Goal: Task Accomplishment & Management: Manage account settings

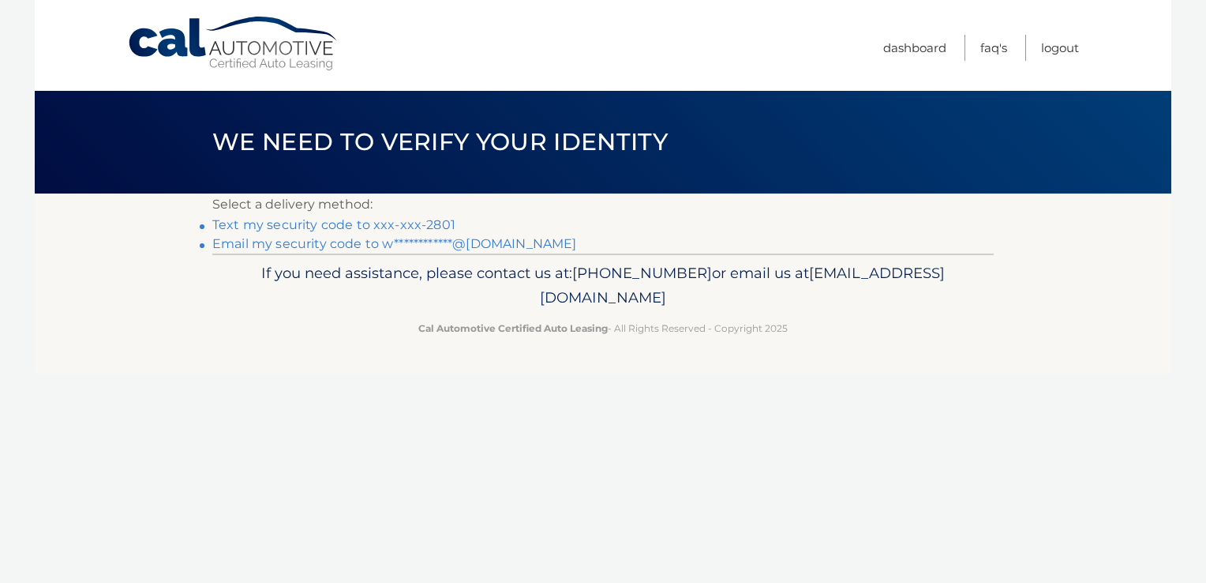
click at [352, 223] on link "Text my security code to xxx-xxx-2801" at bounding box center [333, 224] width 243 height 15
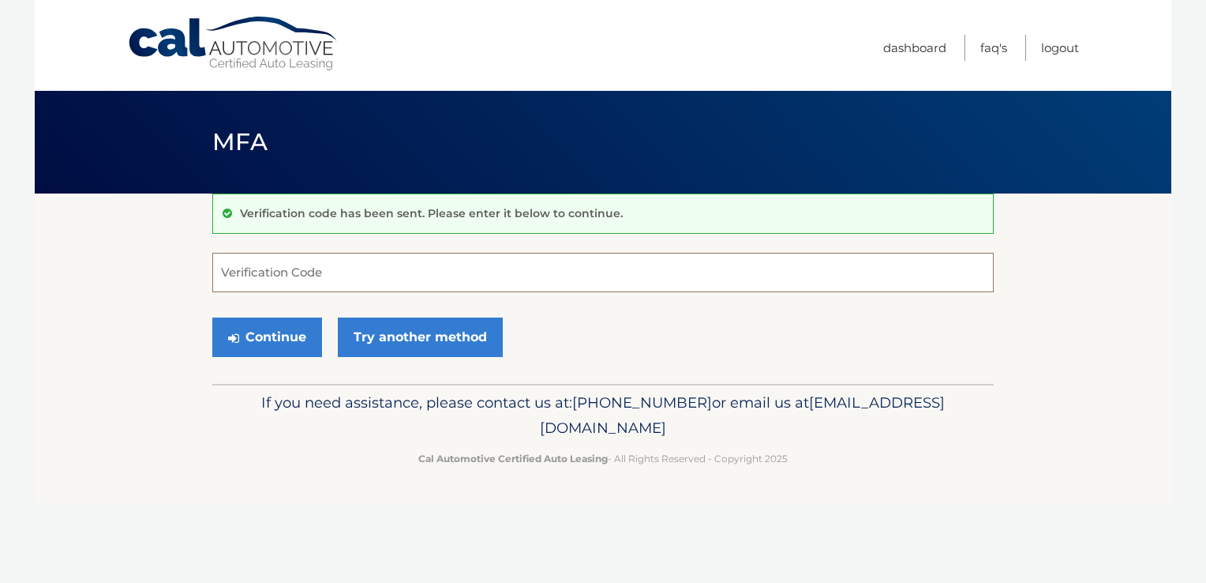
click at [342, 270] on input "Verification Code" at bounding box center [603, 272] width 782 height 39
type input "453929"
click at [297, 337] on button "Continue" at bounding box center [267, 336] width 110 height 39
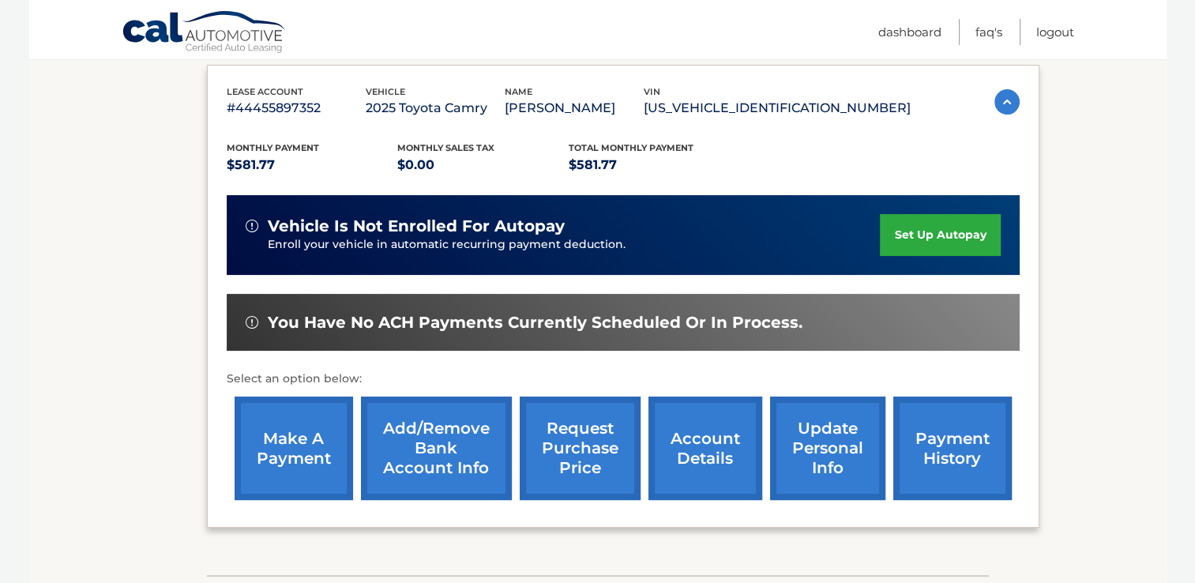
scroll to position [289, 0]
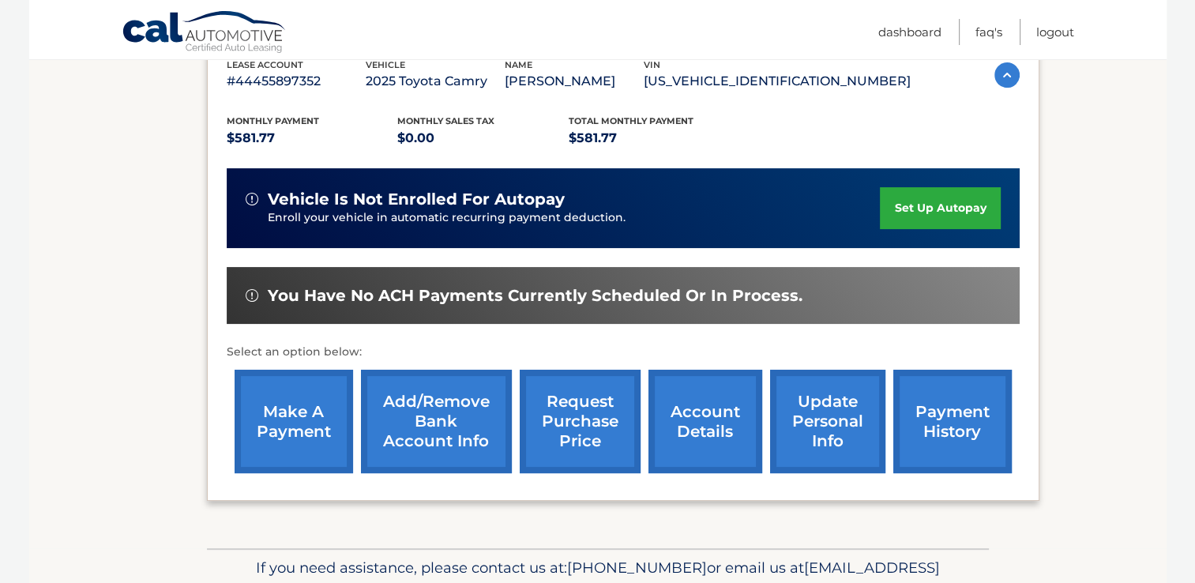
click at [302, 412] on link "make a payment" at bounding box center [293, 420] width 118 height 103
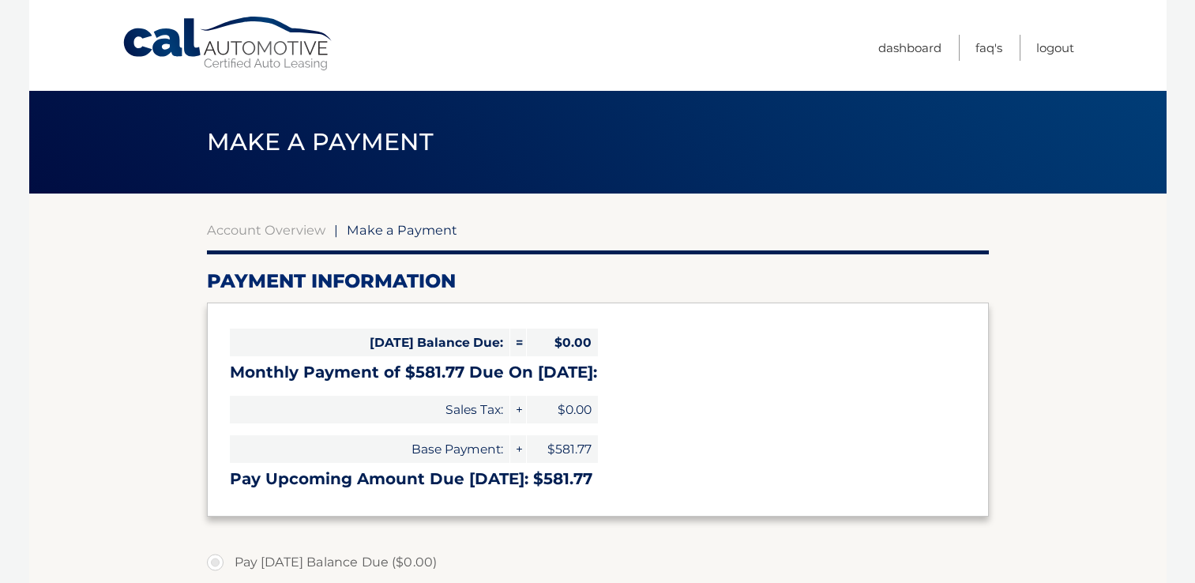
select select "MzNhNWEwYTUtNzk3MC00YTAxLWI3YmUtNTU0ZWEwYzY2NGZk"
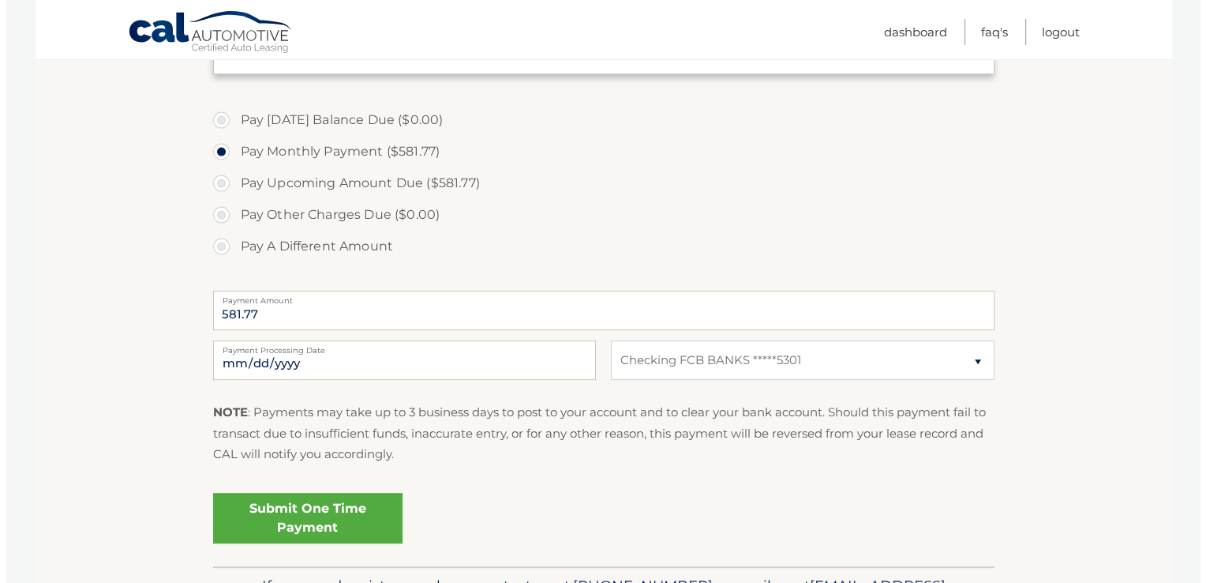
scroll to position [447, 0]
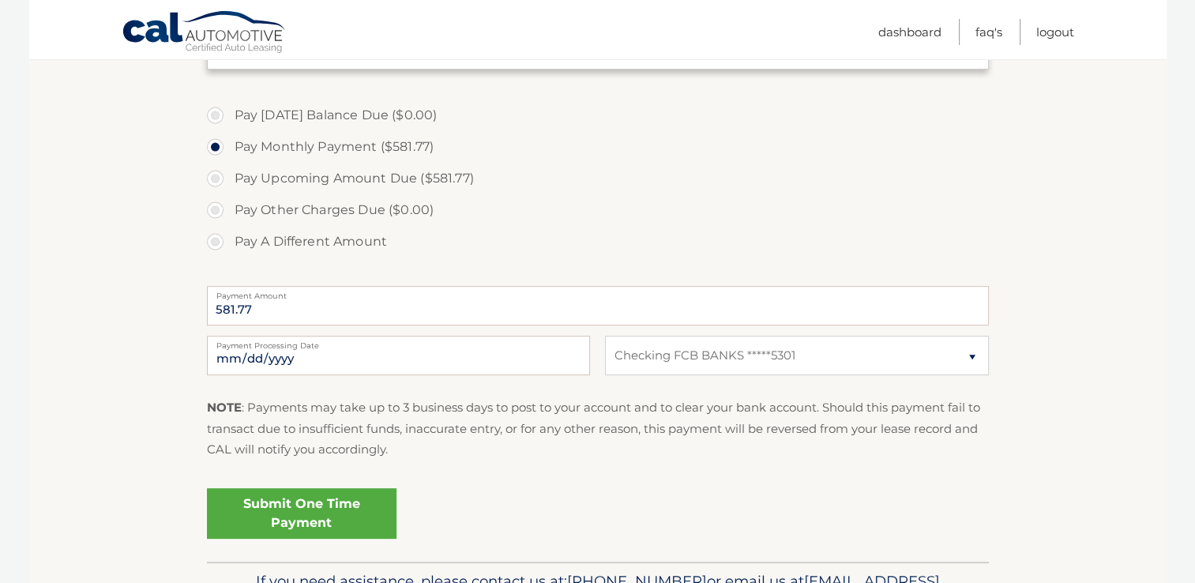
click at [311, 507] on link "Submit One Time Payment" at bounding box center [301, 513] width 189 height 51
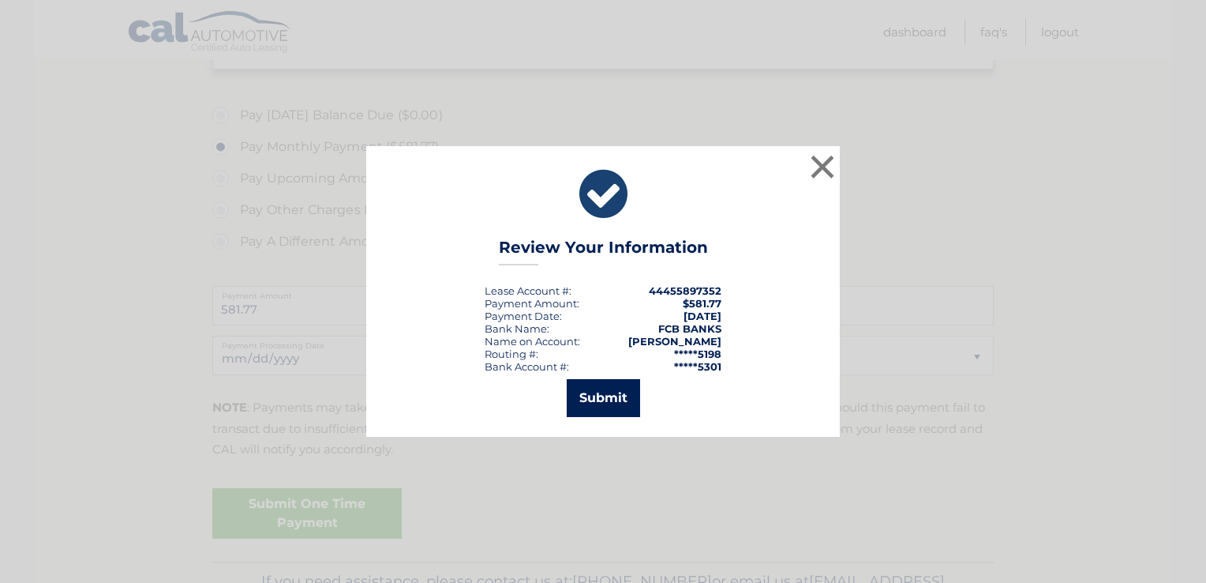
click at [598, 401] on button "Submit" at bounding box center [603, 398] width 73 height 38
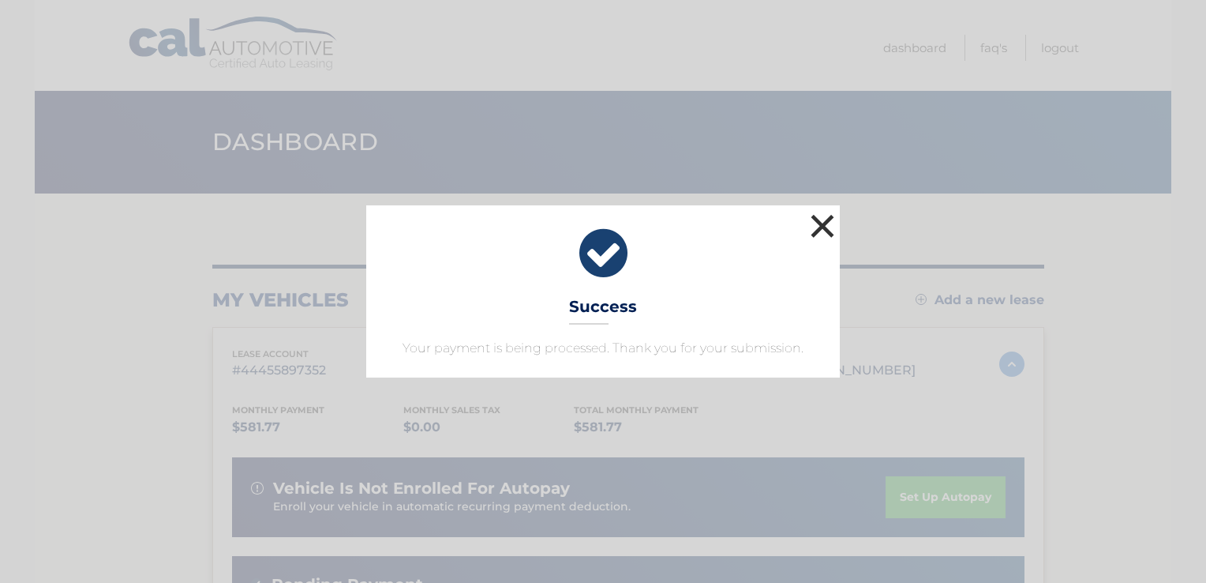
click at [825, 227] on button "×" at bounding box center [823, 226] width 32 height 32
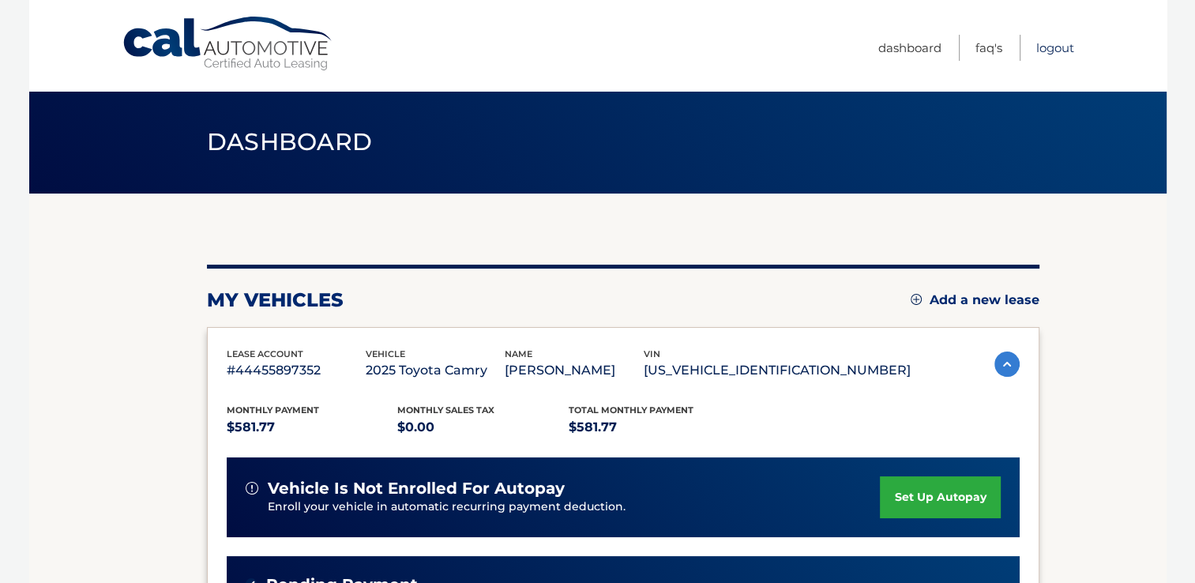
click at [1049, 45] on link "Logout" at bounding box center [1055, 48] width 38 height 26
